Goal: Task Accomplishment & Management: Use online tool/utility

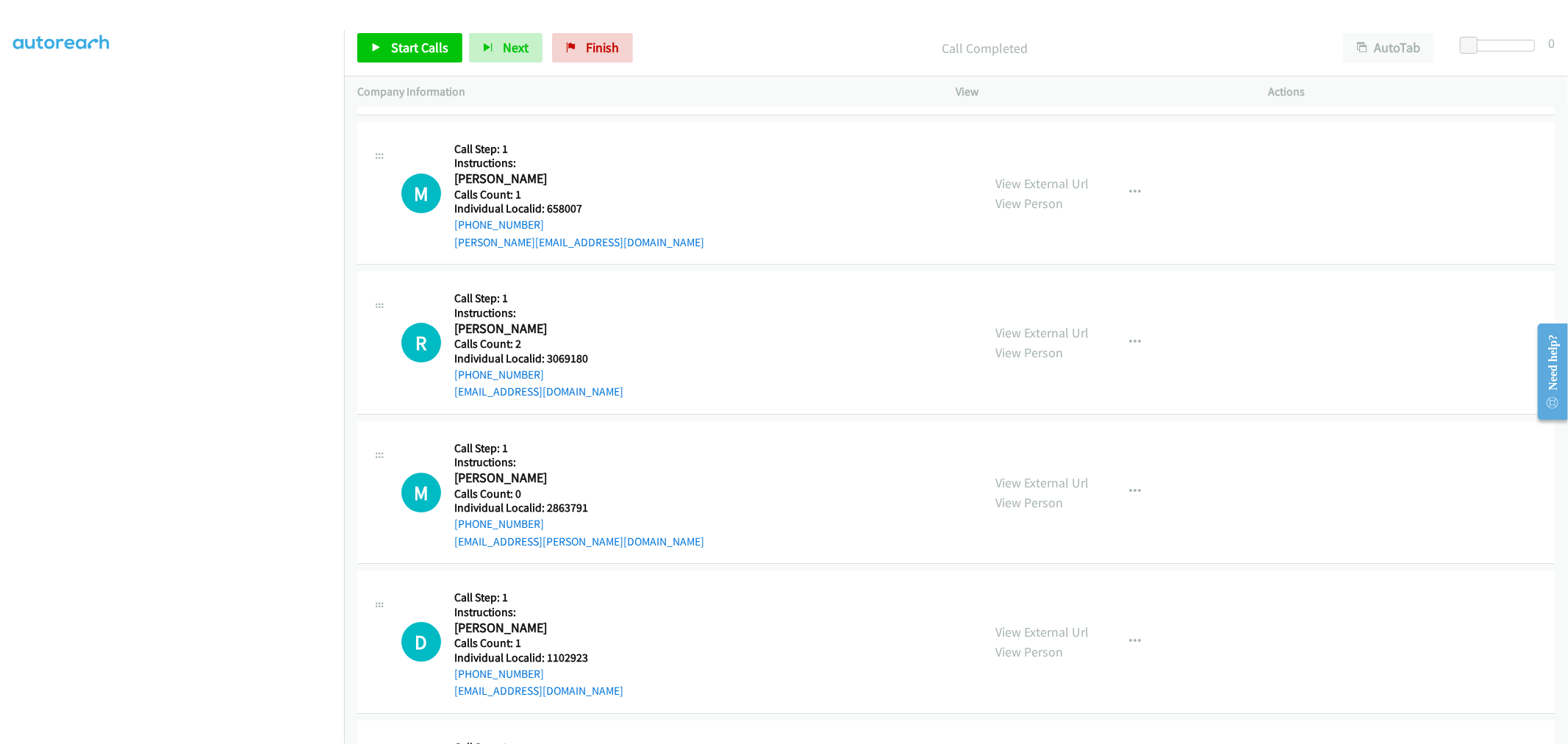
scroll to position [4124, 0]
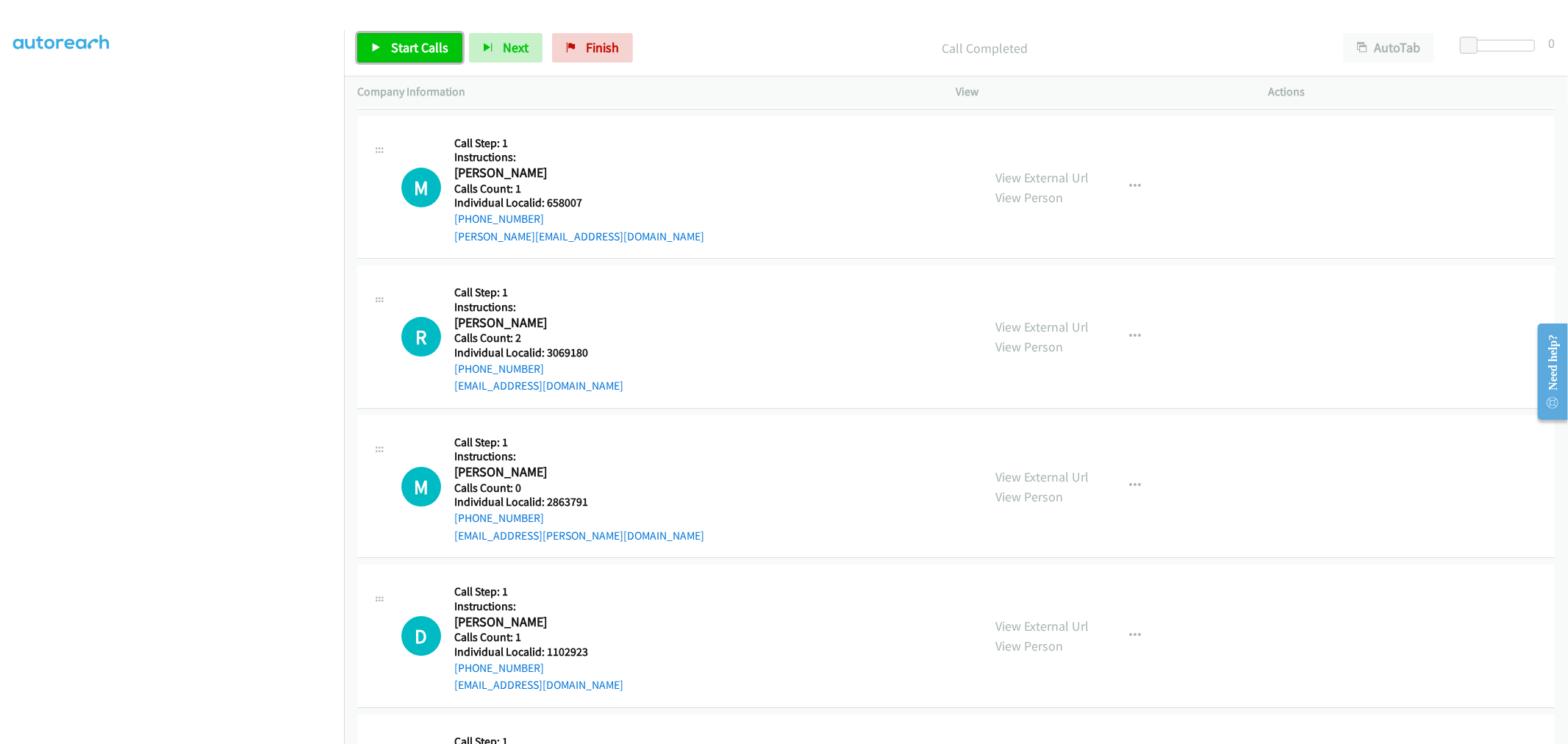
click at [417, 52] on span "Start Calls" at bounding box center [420, 47] width 57 height 17
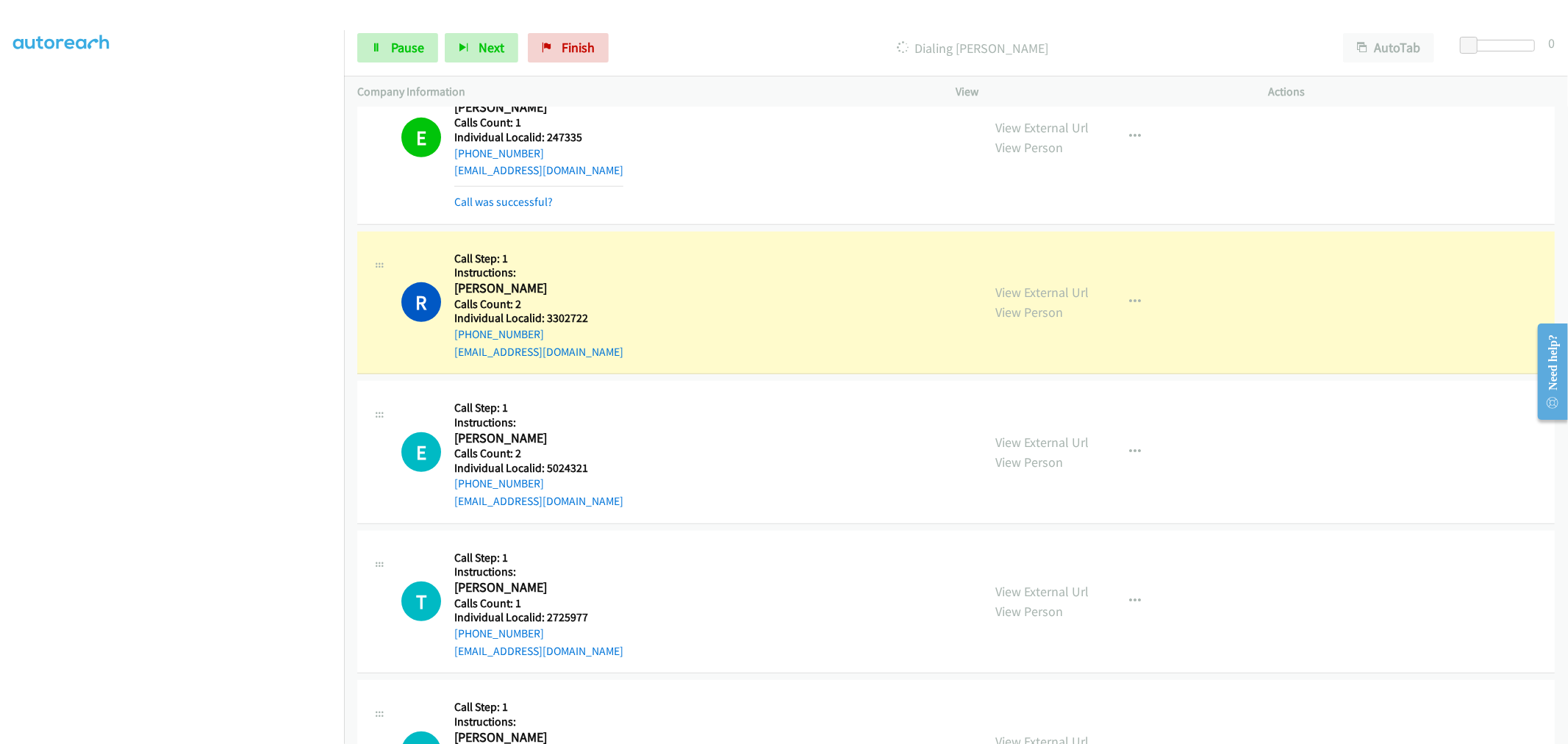
scroll to position [5329, 0]
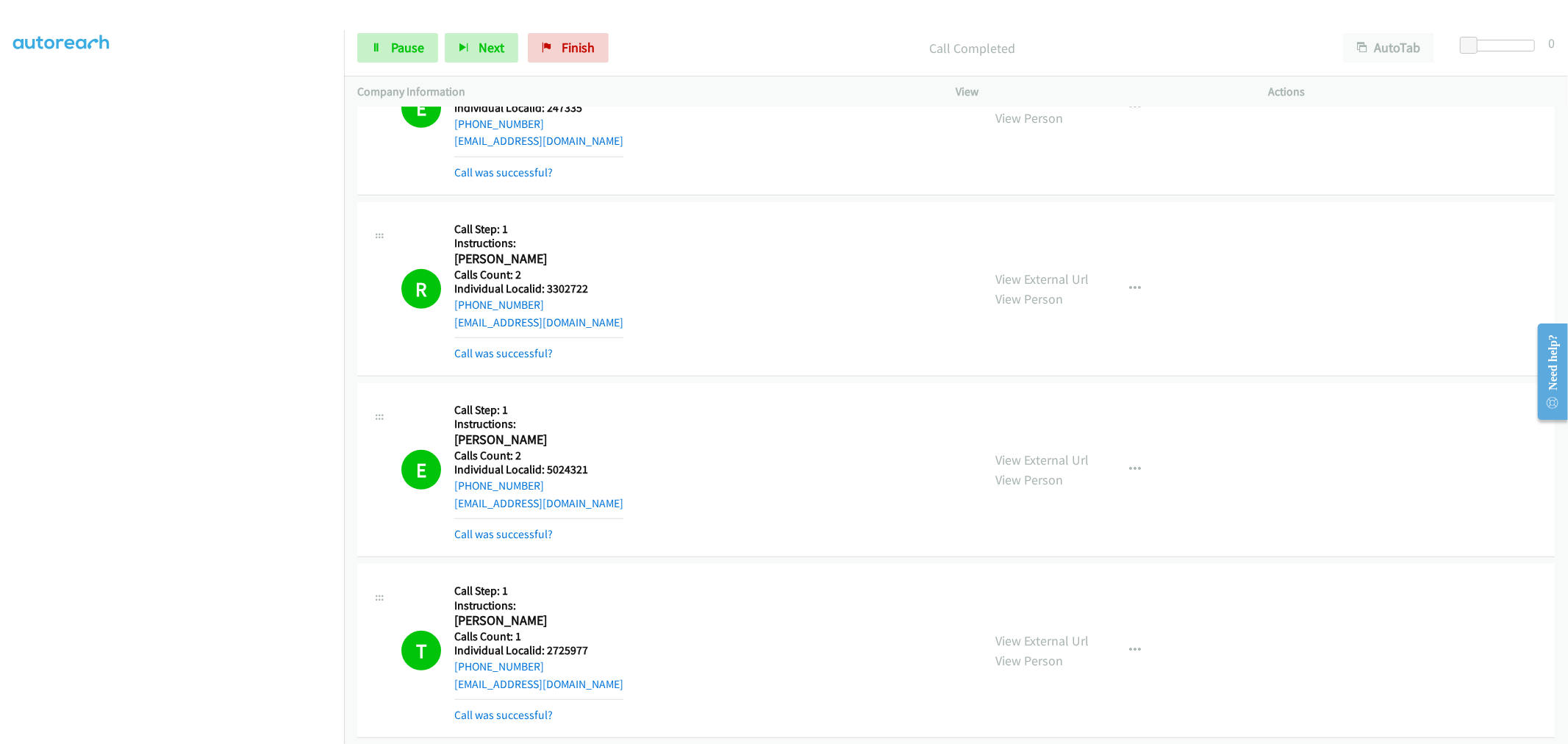
click at [357, 234] on div "R Callback Scheduled Call Step: 1 Instructions: [PERSON_NAME] America/New_York …" at bounding box center [670, 289] width 626 height 147
click at [378, 238] on icon at bounding box center [379, 238] width 18 height 7
click at [388, 57] on link "Pause" at bounding box center [398, 48] width 81 height 29
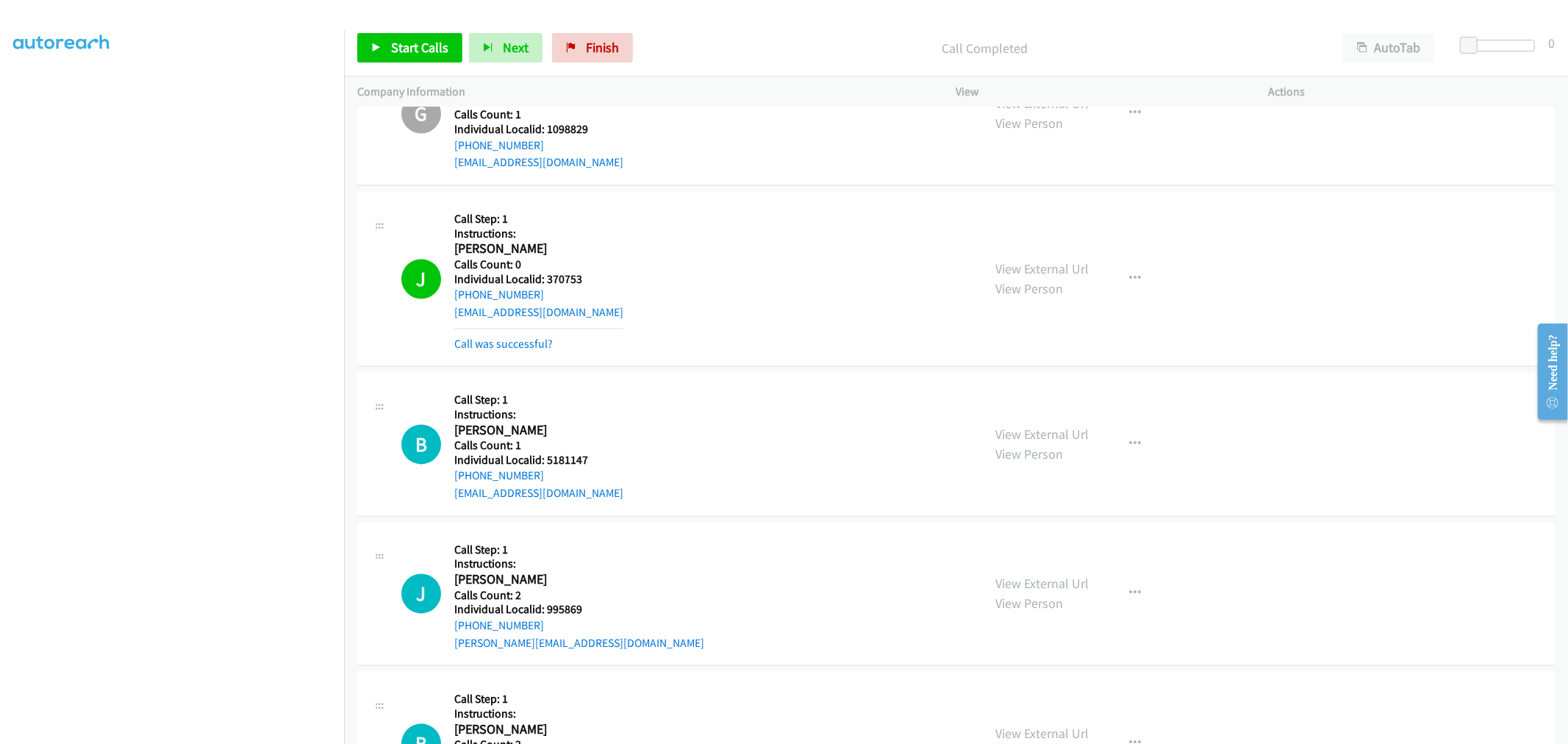
scroll to position [7064, 0]
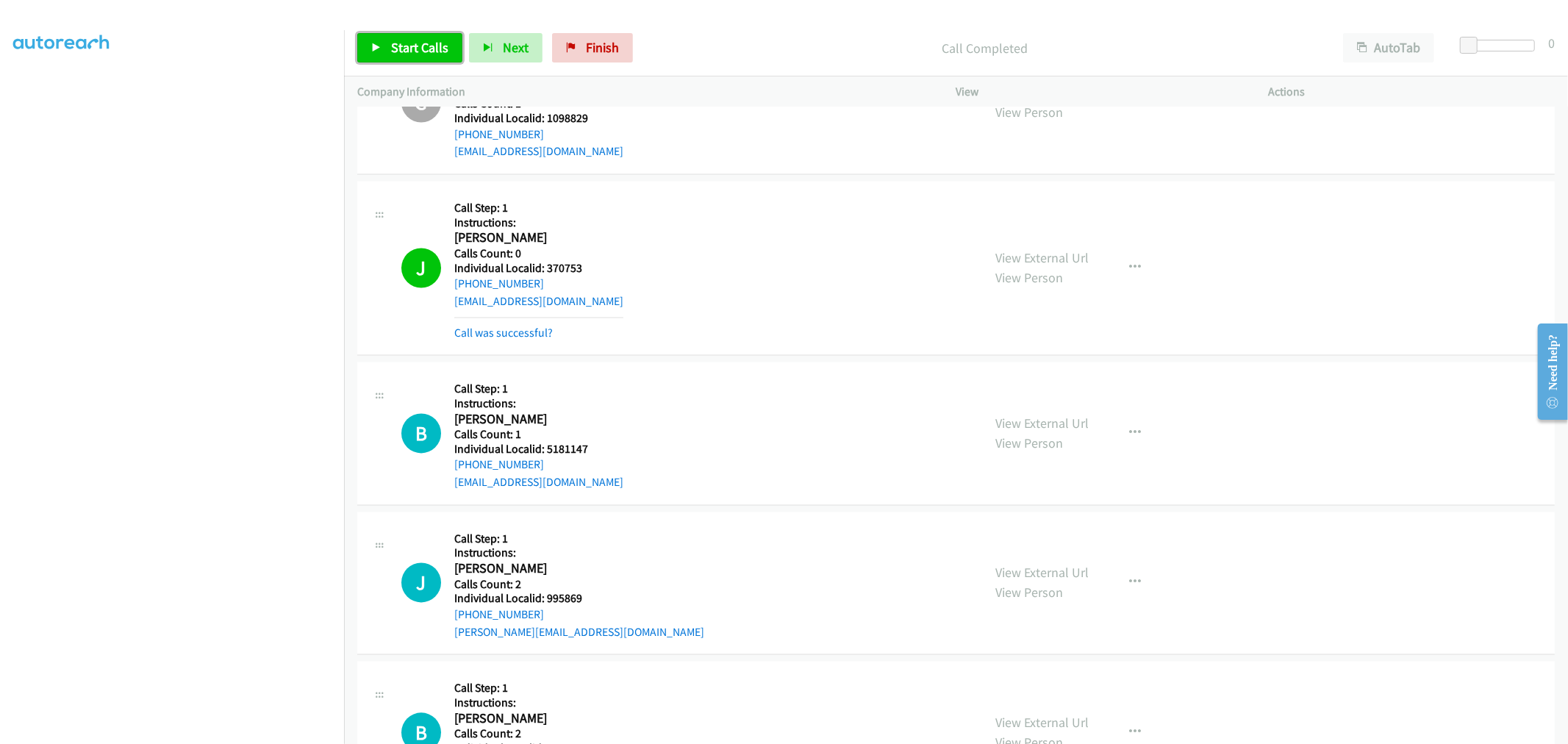
click at [420, 49] on span "Start Calls" at bounding box center [420, 47] width 57 height 17
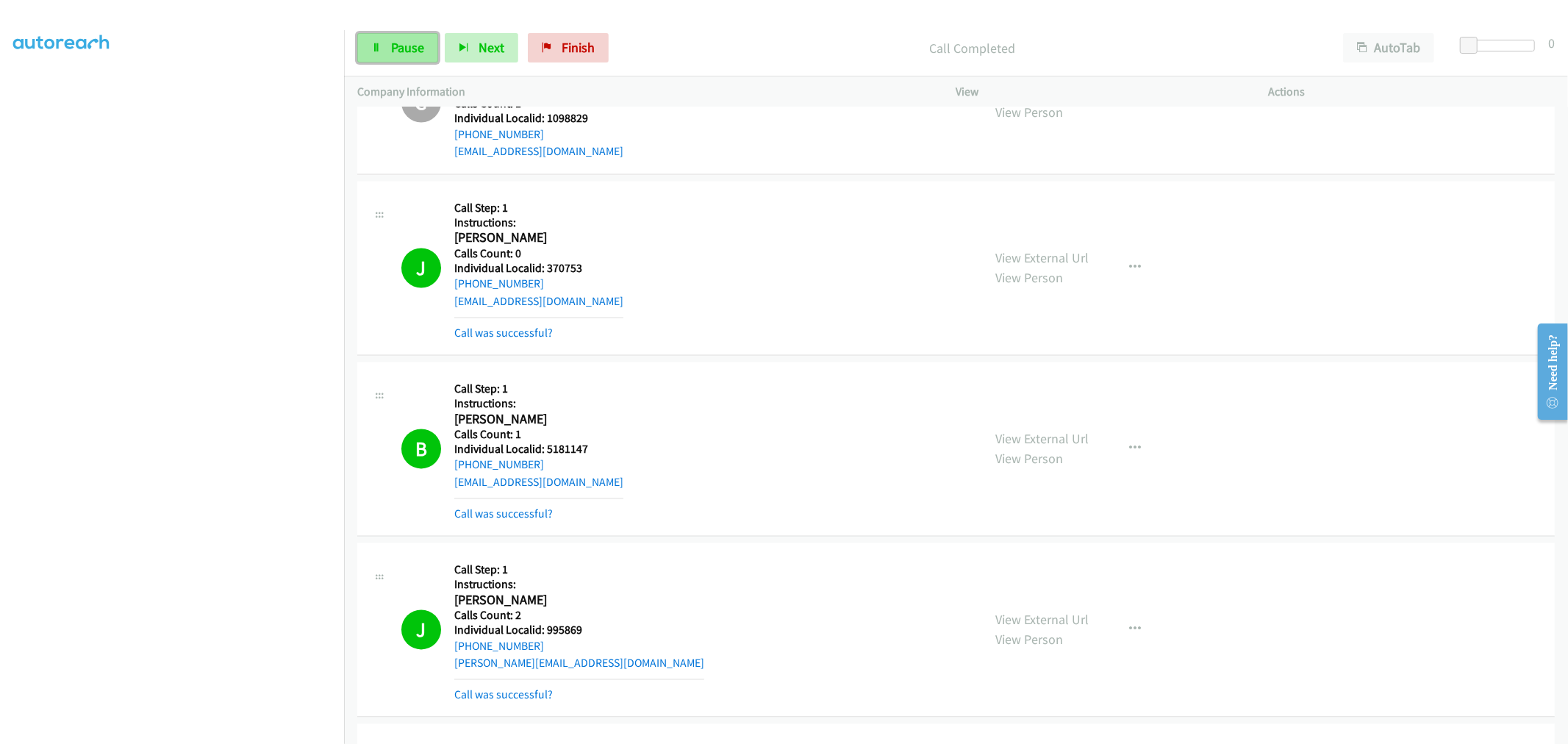
click at [382, 52] on link "Pause" at bounding box center [398, 48] width 81 height 29
click at [382, 52] on link "Start Calls" at bounding box center [409, 48] width 105 height 29
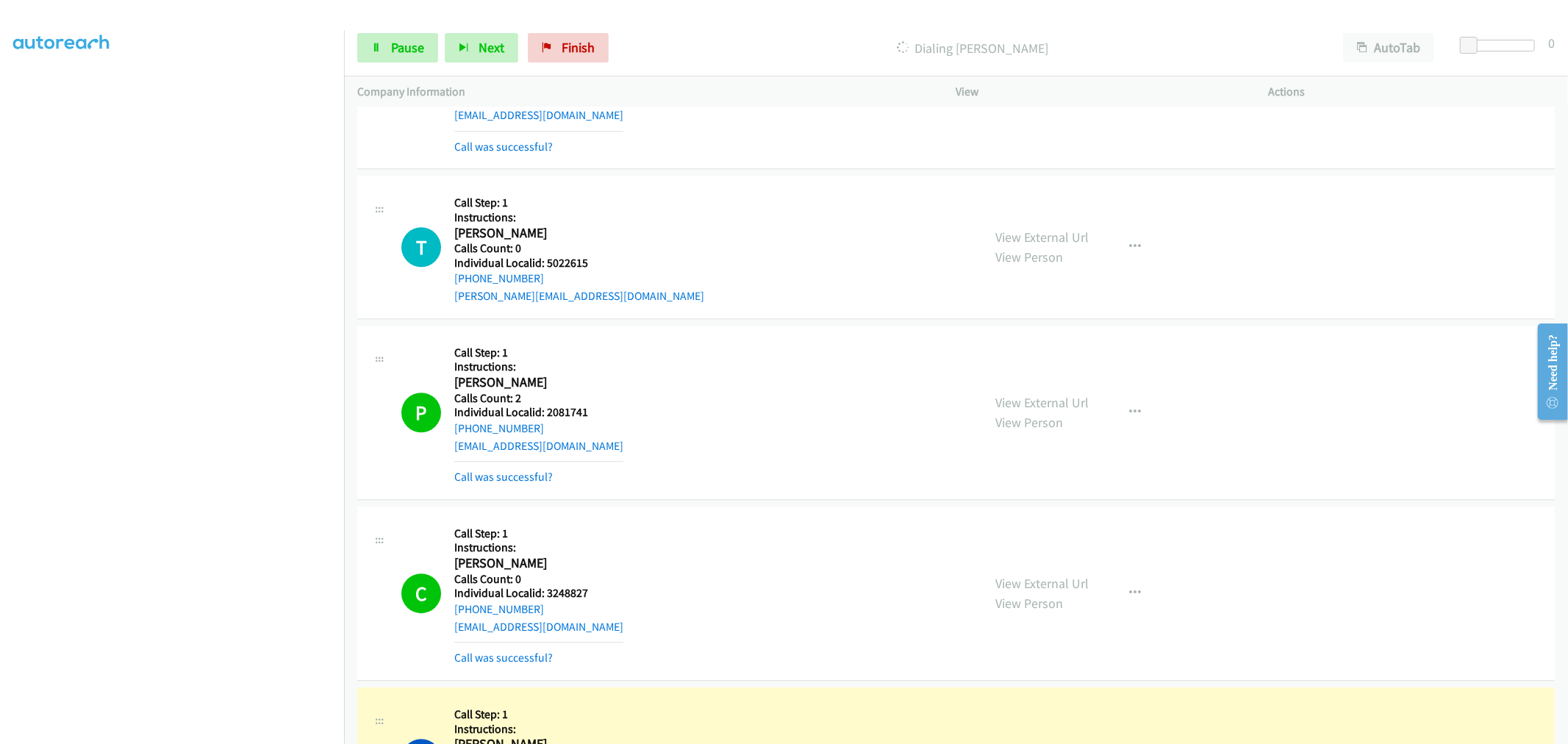
scroll to position [8411, 0]
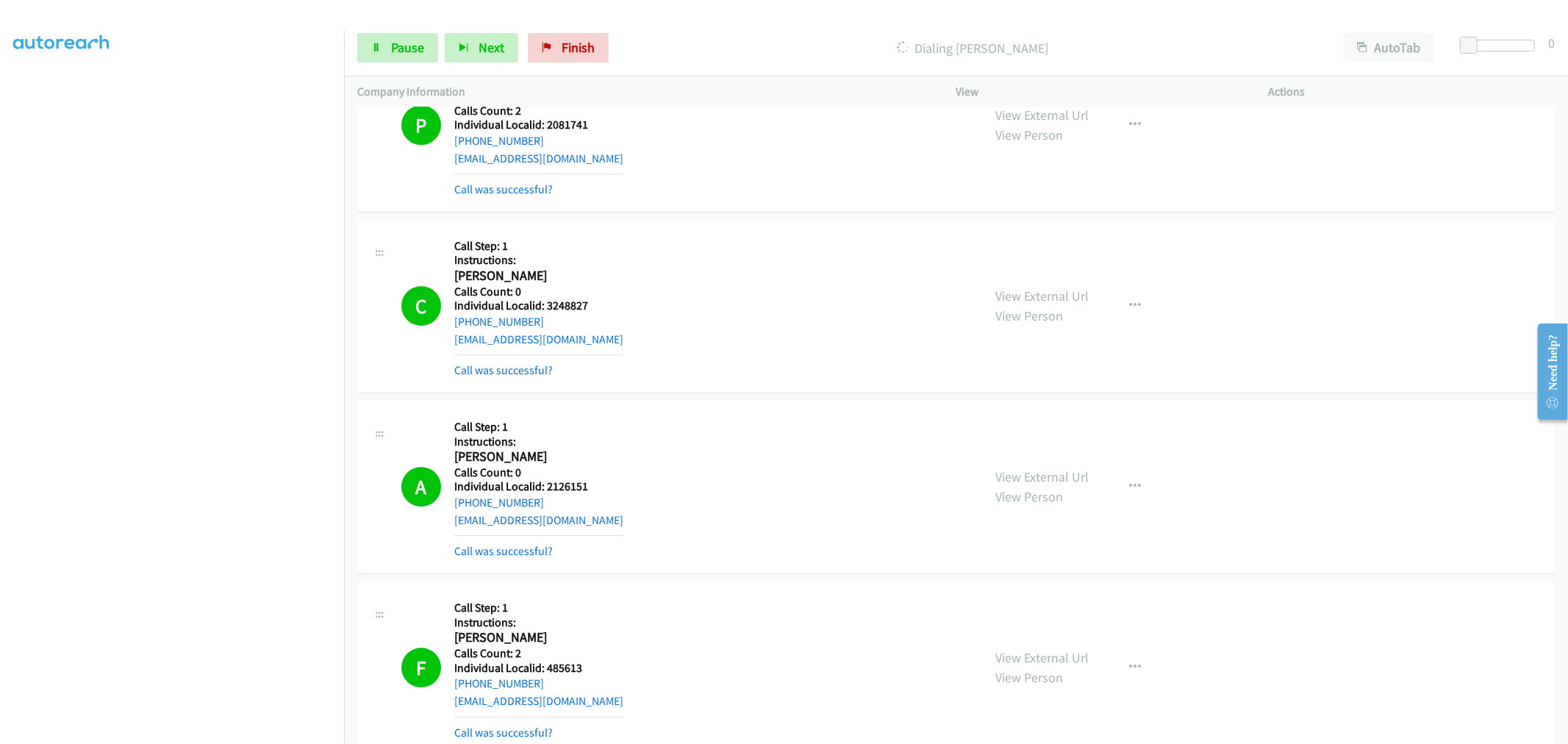
click at [415, 350] on div "C Callback Scheduled Call Step: 1 Instructions: [PERSON_NAME] America/New_York …" at bounding box center [685, 306] width 568 height 147
click at [417, 43] on span "Pause" at bounding box center [407, 47] width 33 height 17
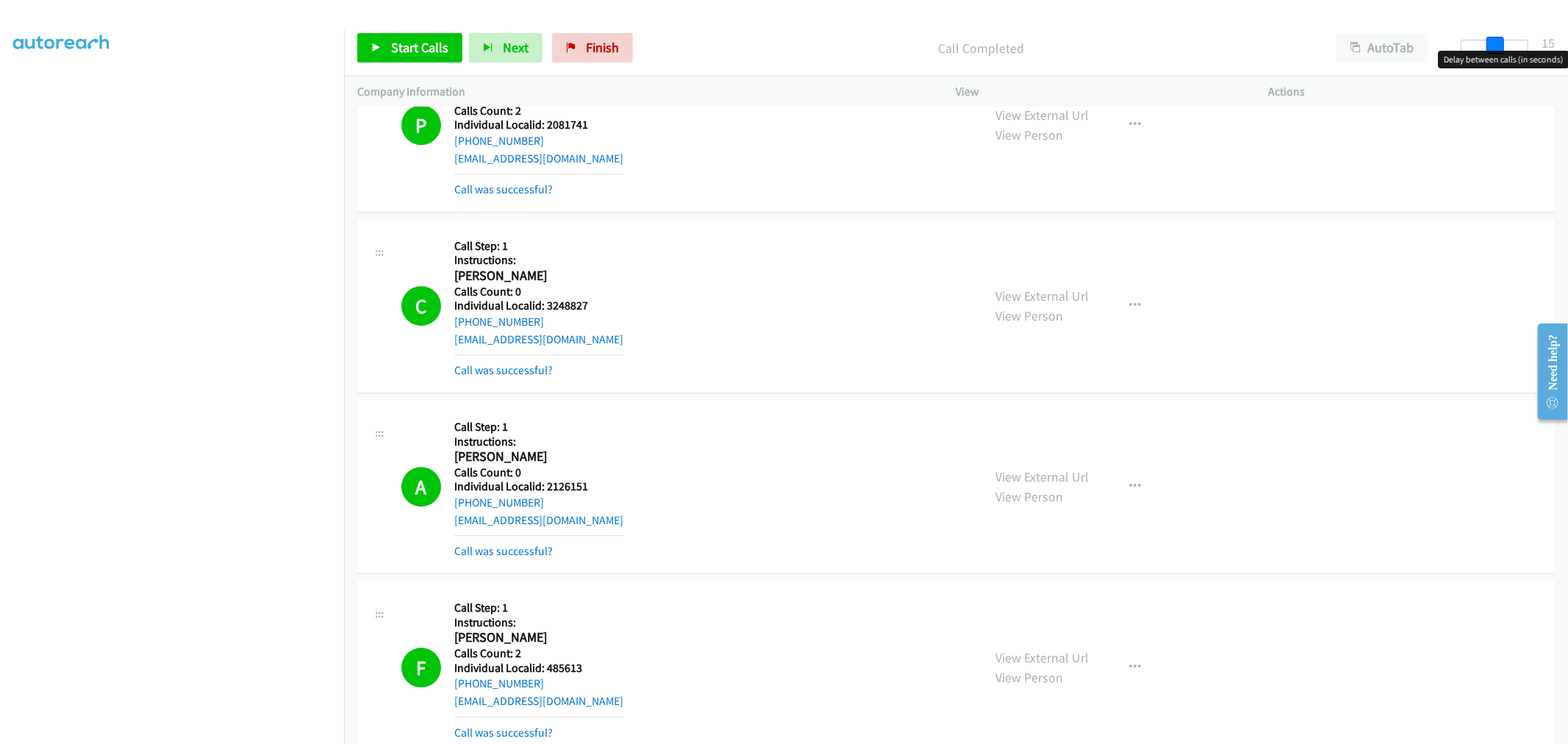
drag, startPoint x: 1471, startPoint y: 46, endPoint x: 1504, endPoint y: 52, distance: 33.5
click at [1504, 52] on body "Start Calls Pause Next Finish Call Completed AutoTab AutoTab 15 Company Informa…" at bounding box center [784, 35] width 1568 height 70
drag, startPoint x: 1500, startPoint y: 48, endPoint x: 1436, endPoint y: 54, distance: 64.3
click at [1436, 54] on body "Start Calls Pause Next Finish Call Completed AutoTab AutoTab 0 Company Informat…" at bounding box center [784, 35] width 1568 height 70
click at [1243, 22] on div "Start Calls Pause Next Finish Call Completed AutoTab AutoTab 0" at bounding box center [956, 48] width 1224 height 57
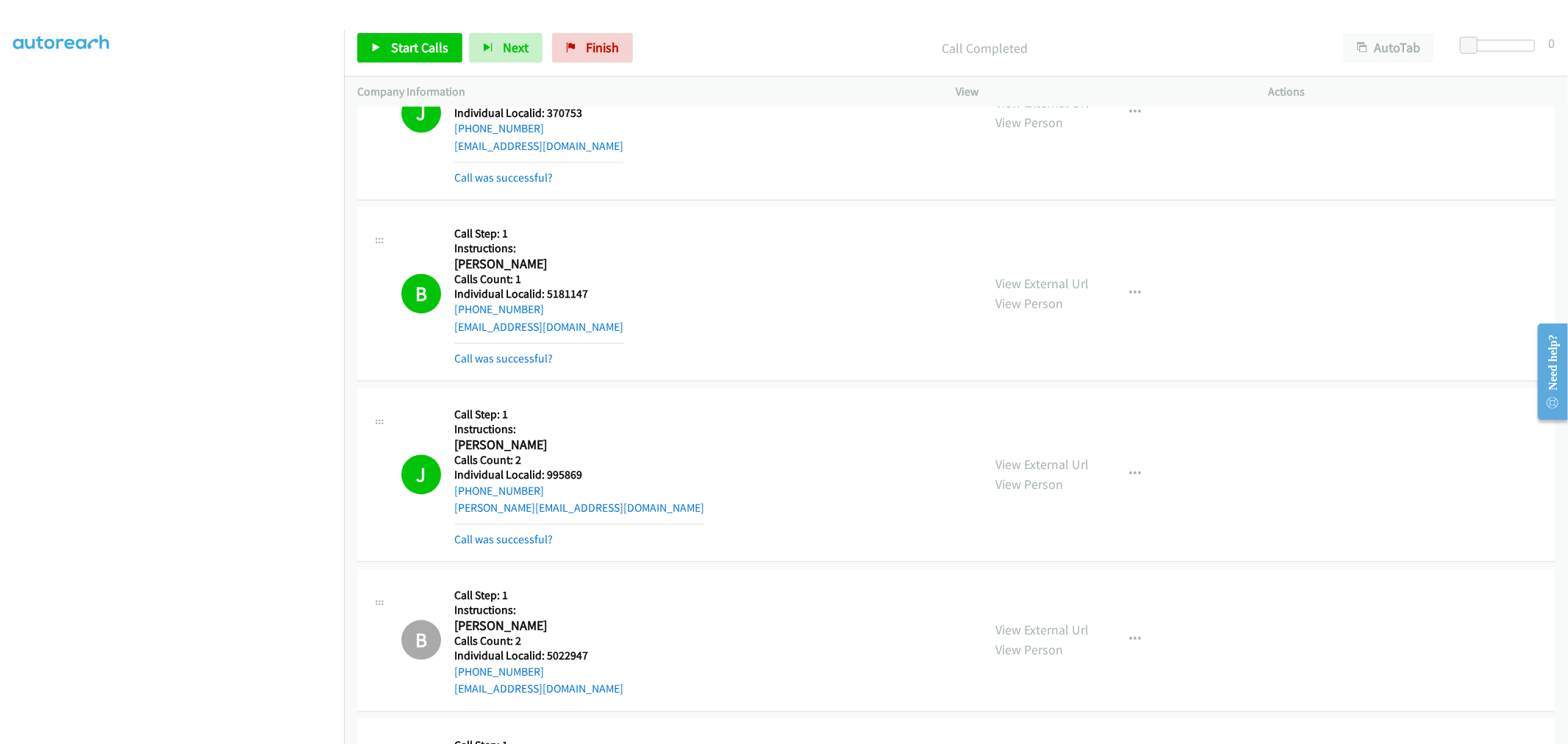
scroll to position [7207, 0]
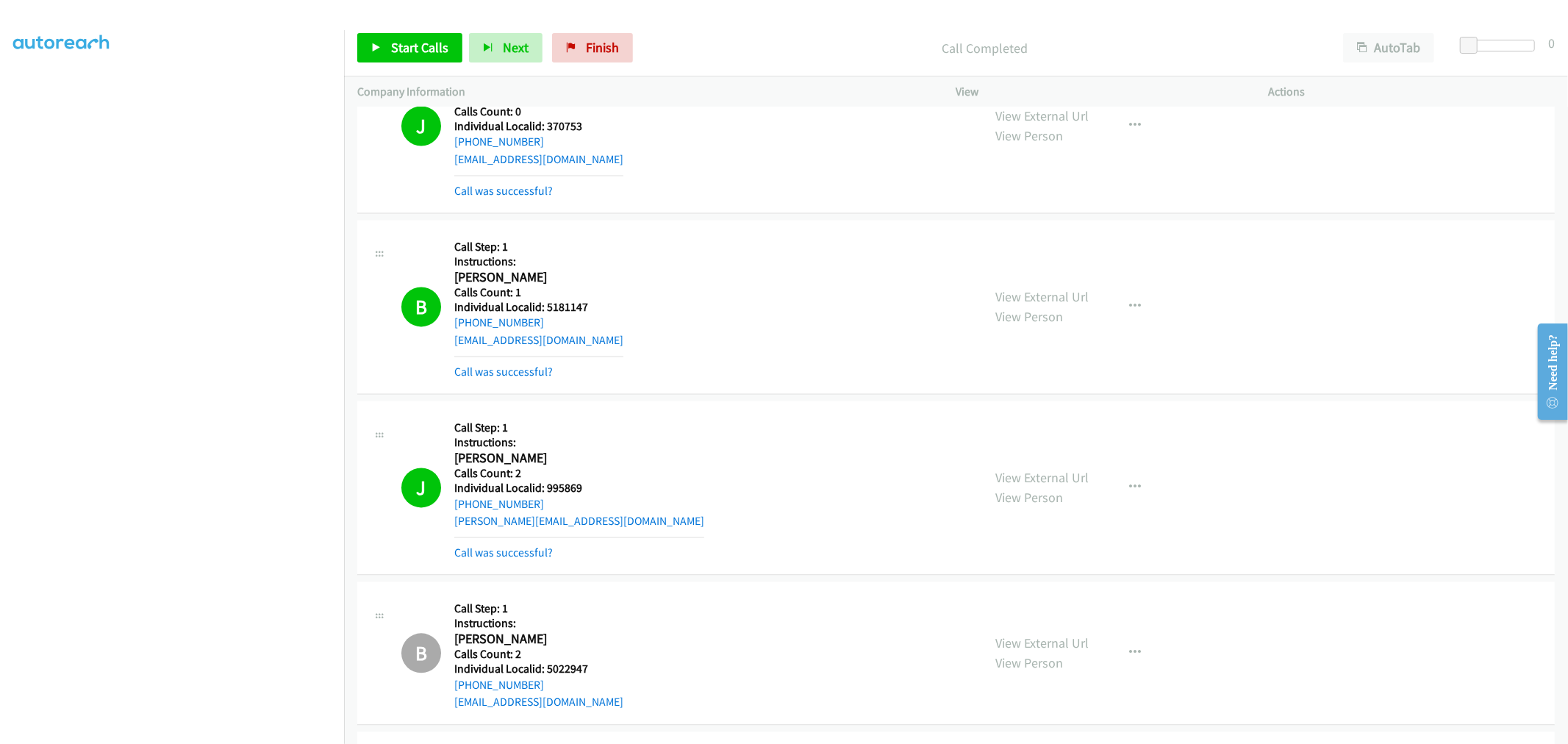
click at [571, 311] on h5 "Individual Localid: 5181147" at bounding box center [539, 308] width 169 height 15
copy h5 "5181147"
click at [573, 307] on h5 "Individual Localid: 5181147" at bounding box center [539, 308] width 169 height 15
click at [576, 308] on h5 "Individual Localid: 5181147" at bounding box center [539, 308] width 169 height 15
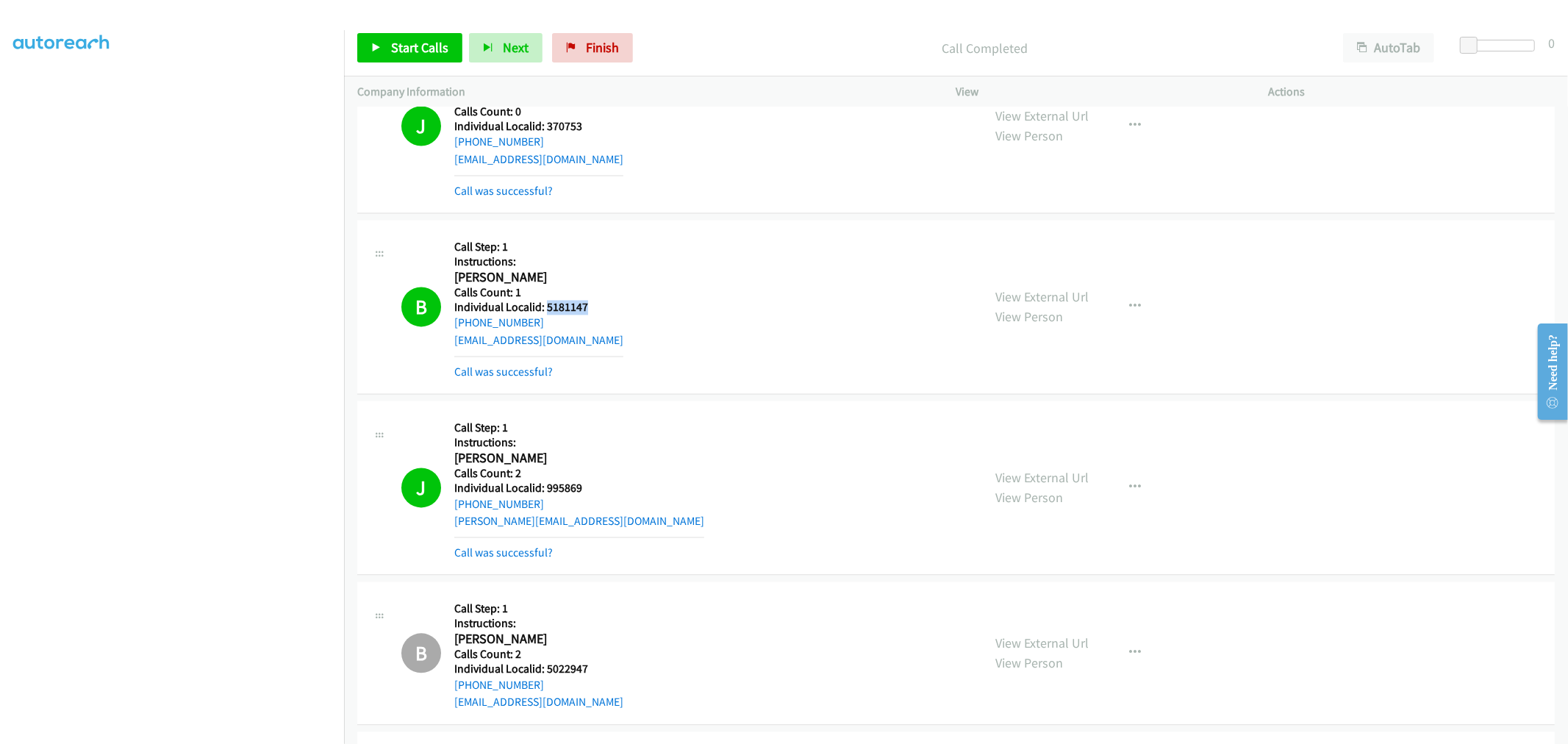
click at [576, 308] on h5 "Individual Localid: 5181147" at bounding box center [539, 308] width 169 height 15
copy h5 "5181147"
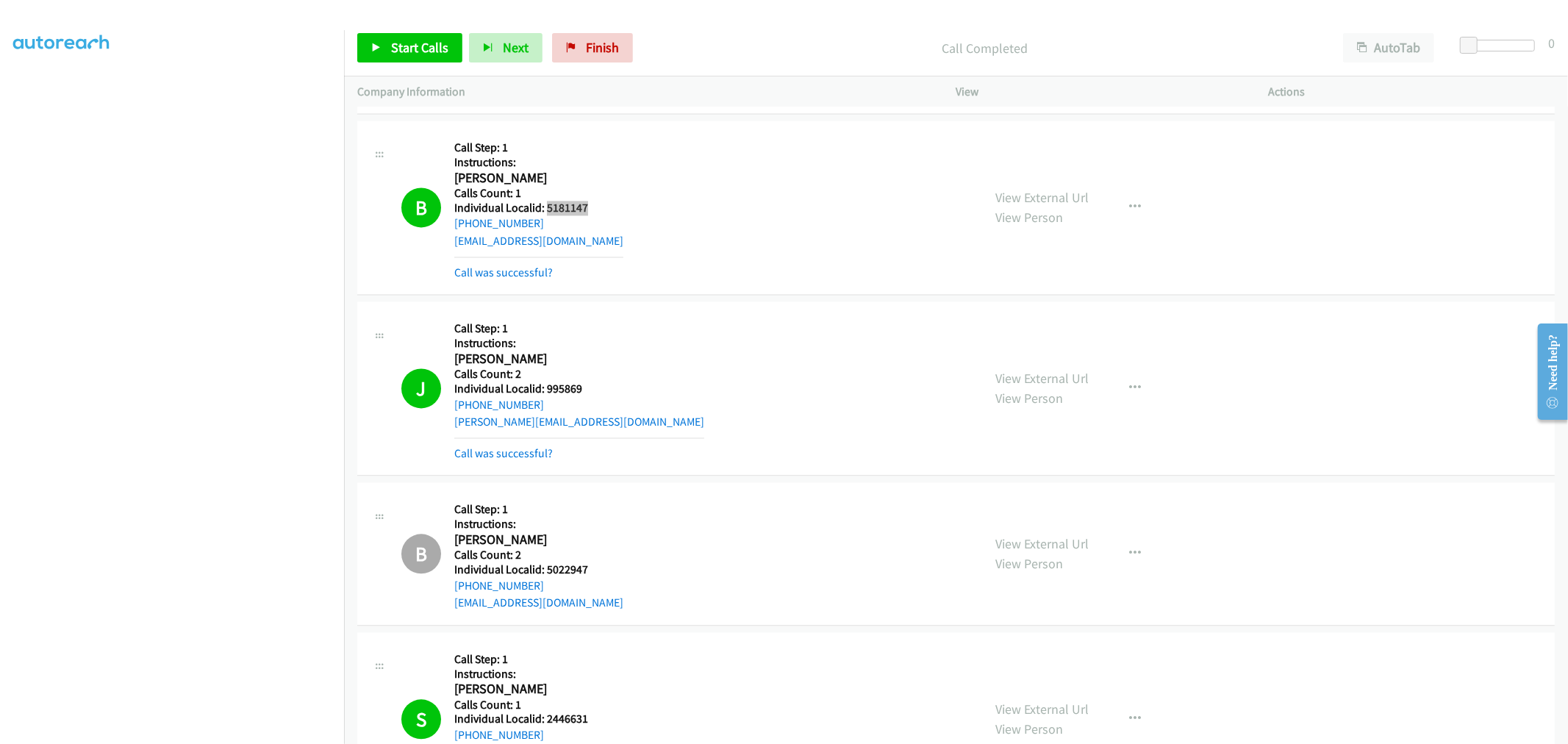
scroll to position [7391, 0]
